Goal: Task Accomplishment & Management: Use online tool/utility

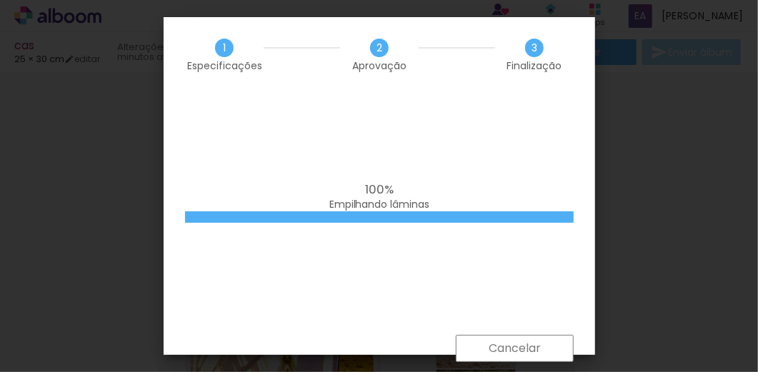
scroll to position [0, 4566]
